Goal: Task Accomplishment & Management: Manage account settings

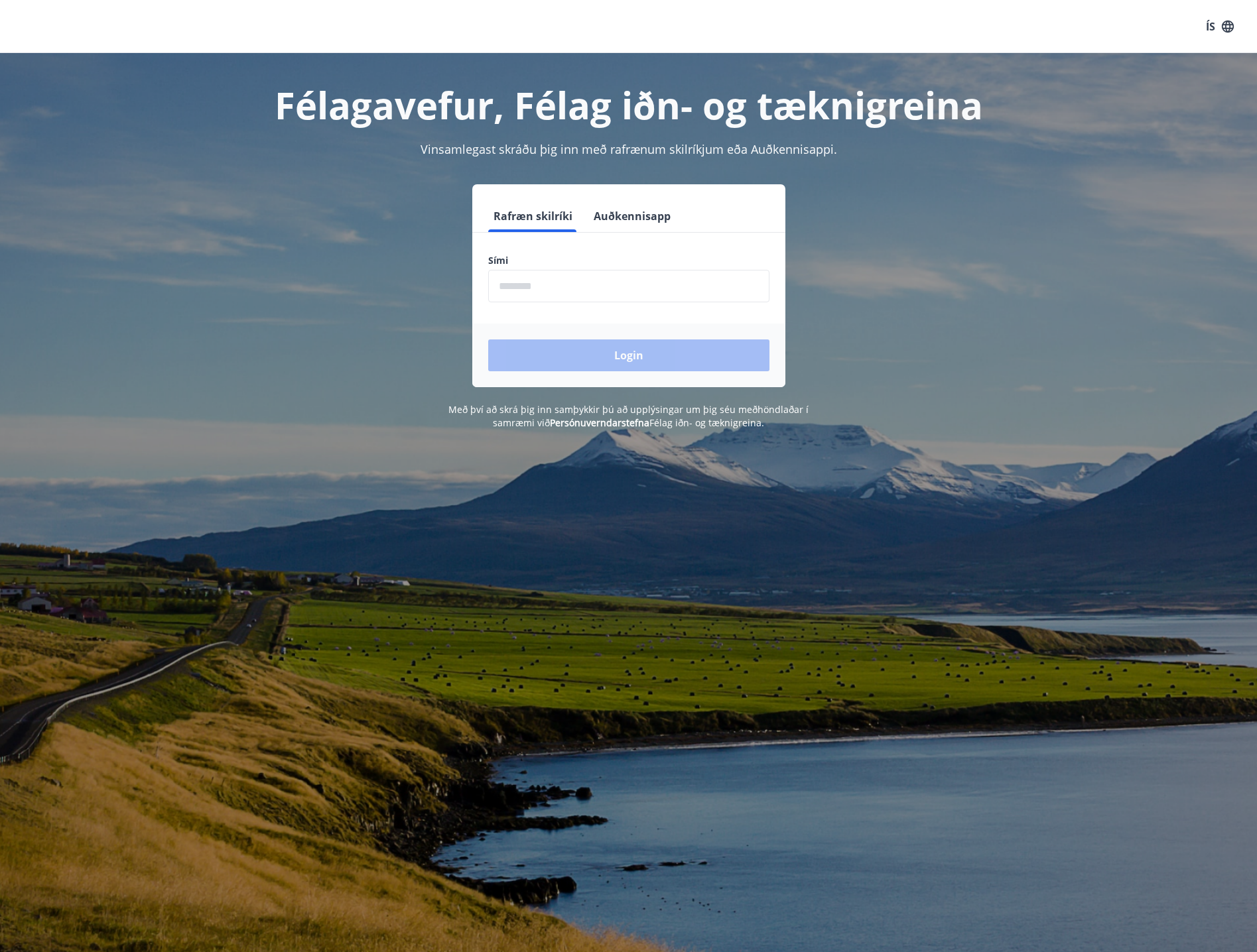
click at [608, 285] on input "phone" at bounding box center [629, 286] width 281 height 33
type input "********"
click at [603, 345] on button "Login" at bounding box center [629, 355] width 281 height 32
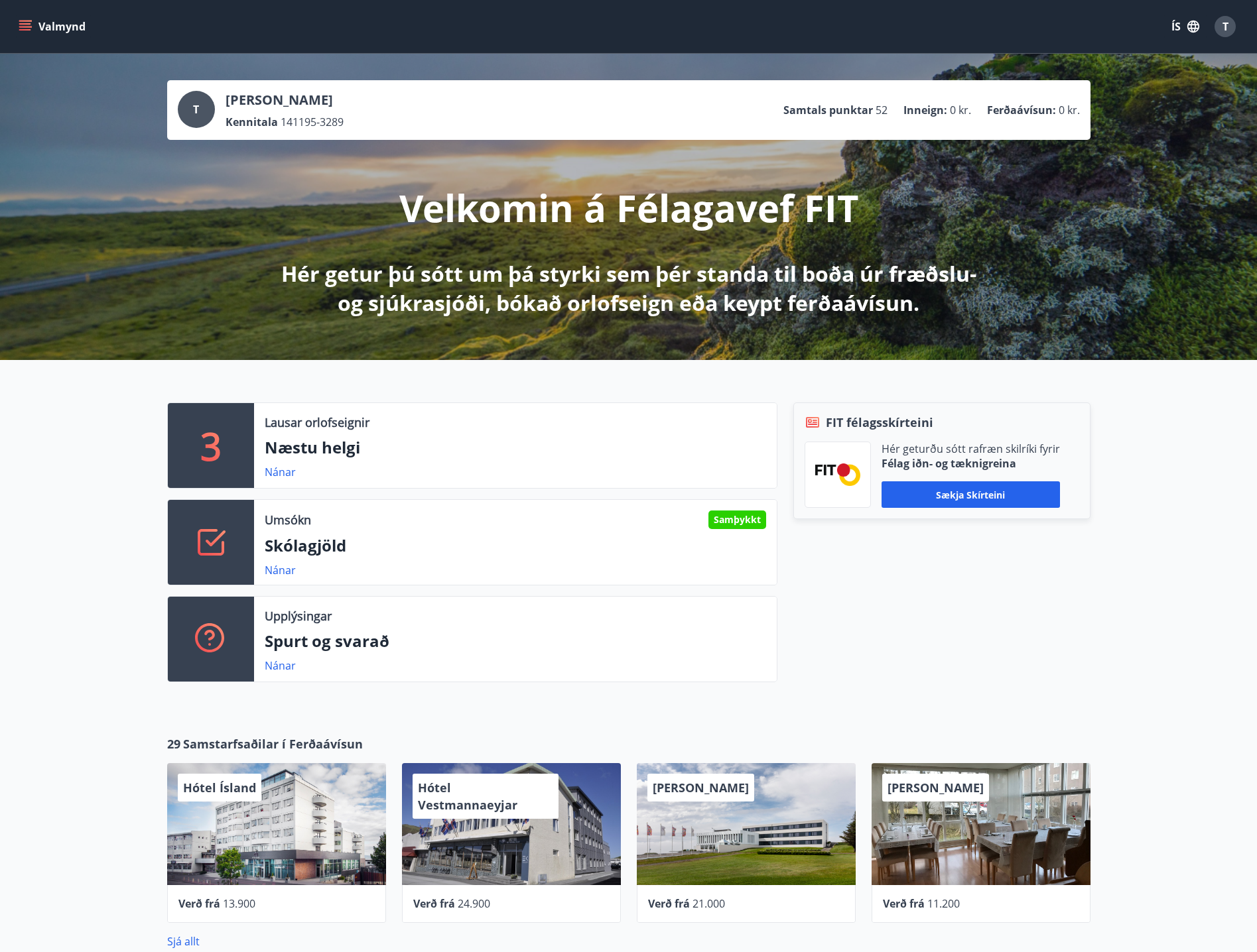
click at [738, 522] on div "Samþykkt" at bounding box center [737, 520] width 57 height 18
click at [733, 545] on p "Skólagjöld" at bounding box center [515, 546] width 501 height 23
drag, startPoint x: 727, startPoint y: 522, endPoint x: 761, endPoint y: 523, distance: 34.0
click at [754, 515] on div "Samþykkt" at bounding box center [737, 520] width 57 height 18
click at [761, 535] on p "Skólagjöld" at bounding box center [515, 546] width 501 height 23
